Goal: Task Accomplishment & Management: Manage account settings

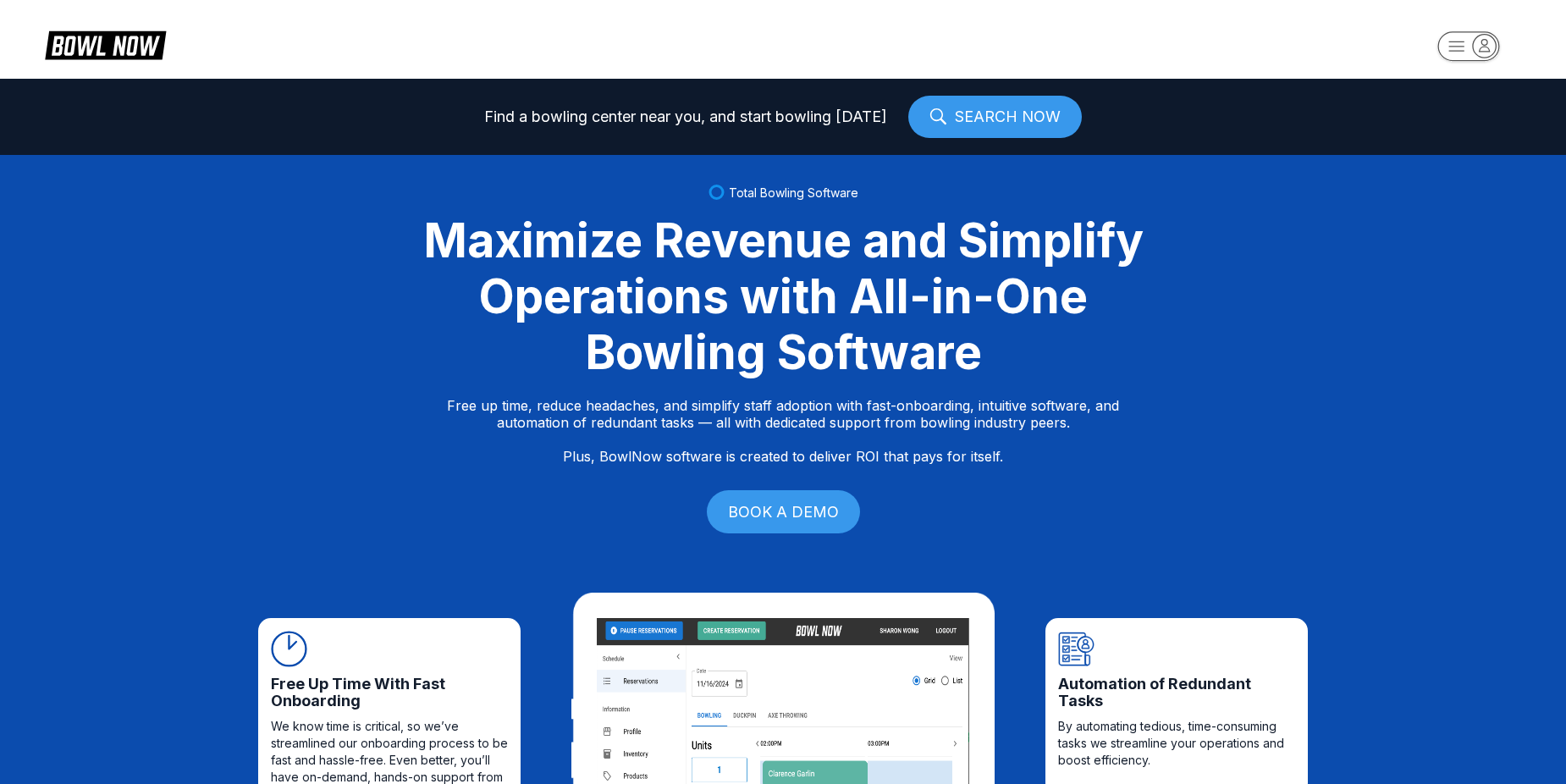
click at [1467, 38] on rect "button" at bounding box center [1468, 46] width 62 height 29
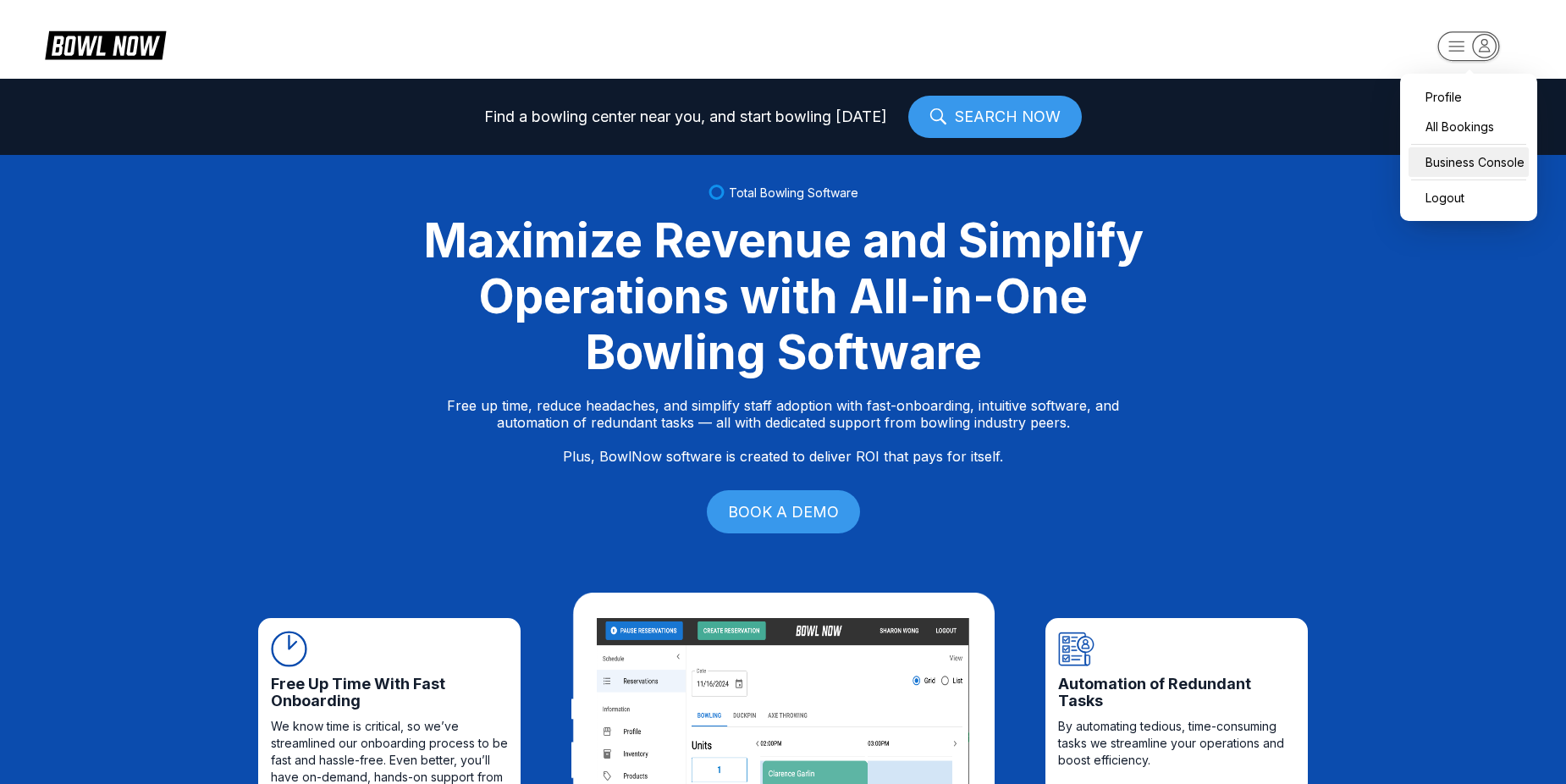
click at [1483, 155] on div "Business Console" at bounding box center [1469, 161] width 120 height 29
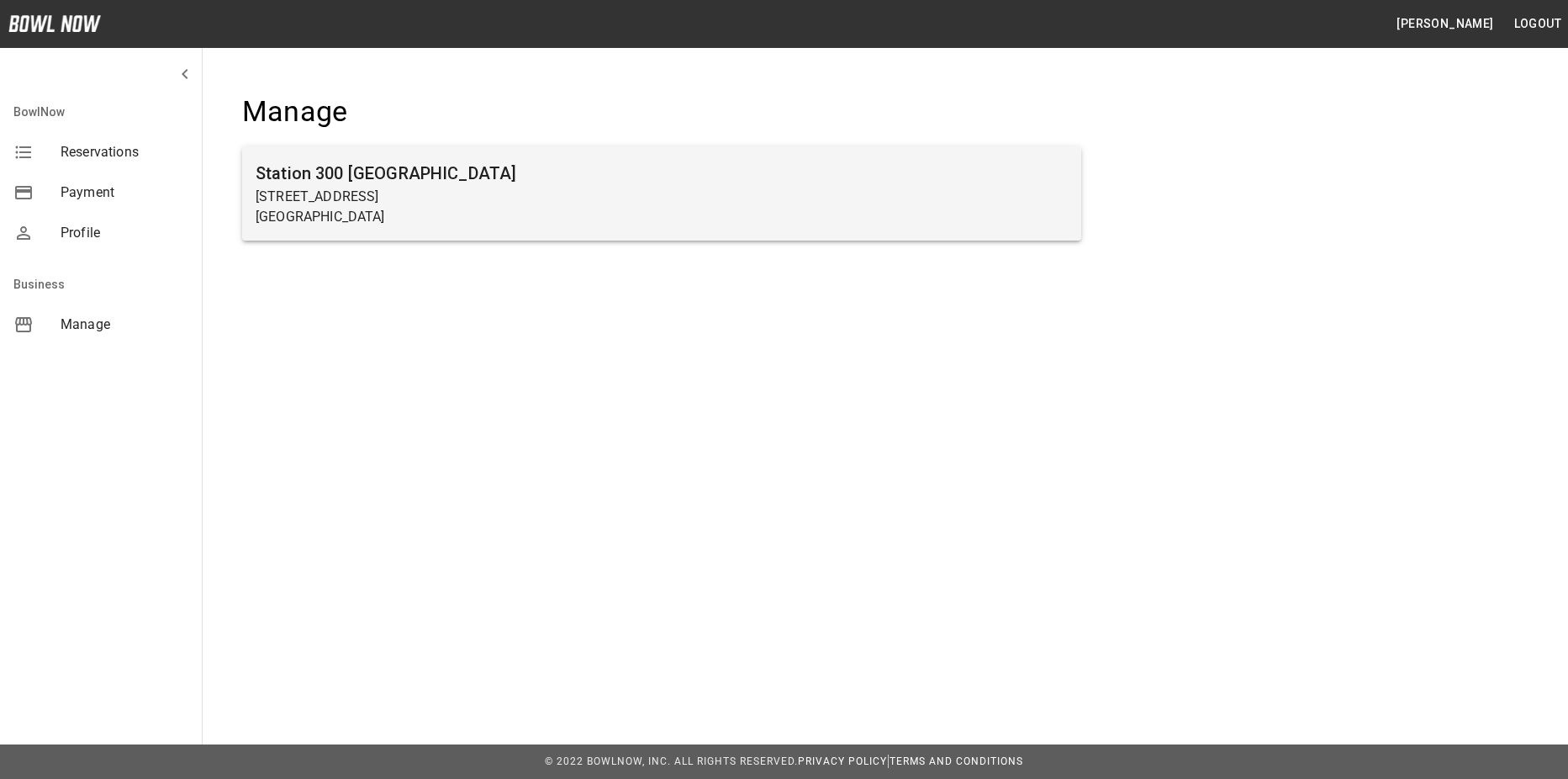
click at [567, 179] on h6 "Station 300 [GEOGRAPHIC_DATA]" at bounding box center [662, 173] width 812 height 27
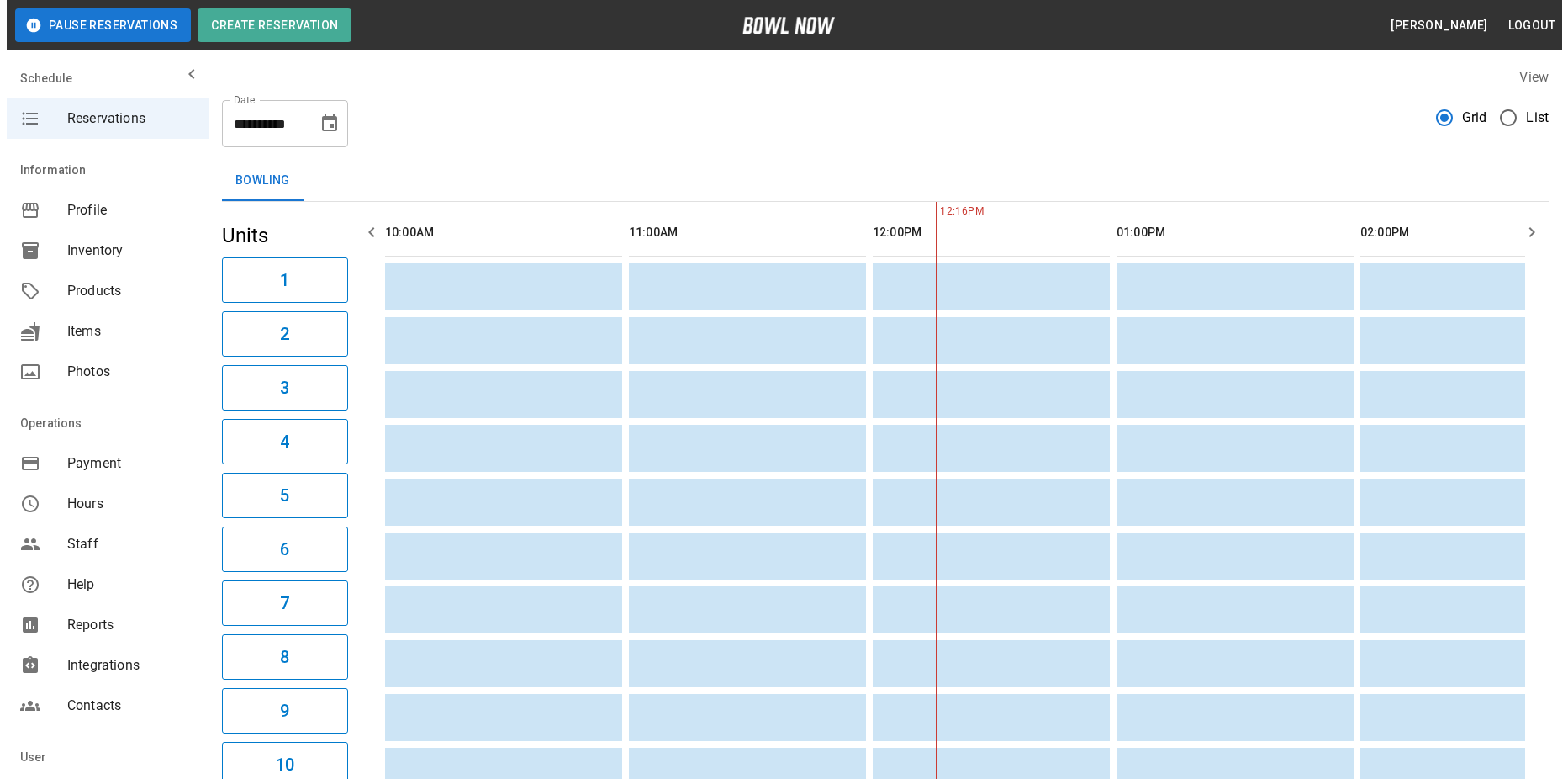
scroll to position [0, 488]
